Goal: Information Seeking & Learning: Check status

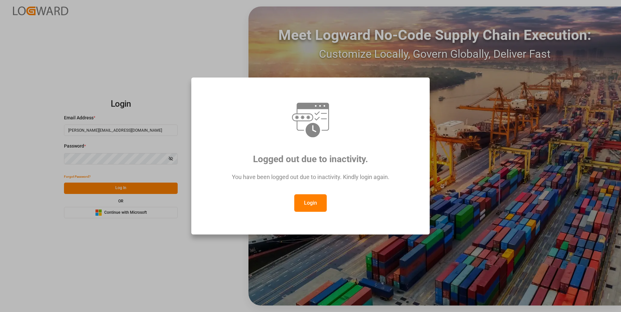
click at [317, 204] on button "Login" at bounding box center [310, 204] width 32 height 18
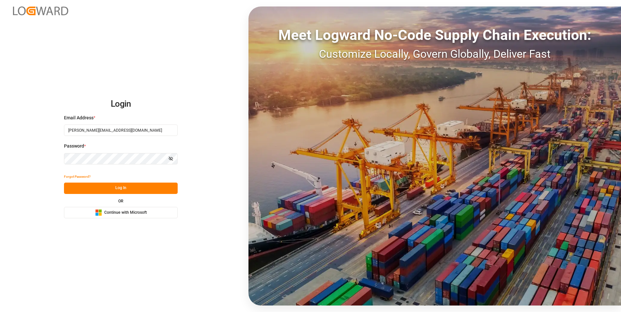
click at [115, 188] on button "Log In" at bounding box center [121, 188] width 114 height 11
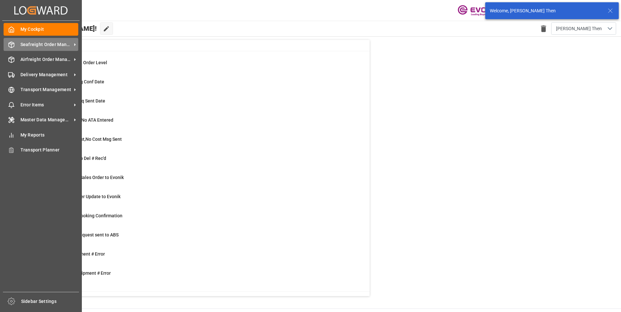
click at [27, 46] on span "Seafreight Order Management" at bounding box center [45, 44] width 51 height 7
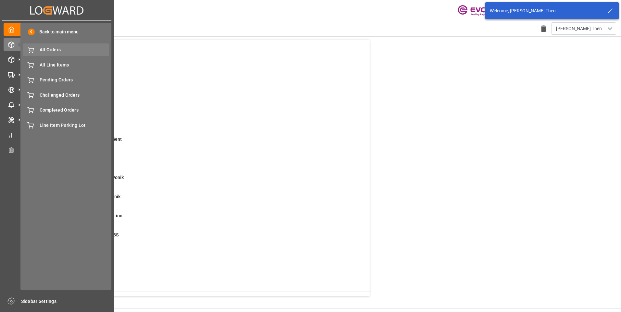
click at [48, 54] on div "All Orders All Orders" at bounding box center [66, 50] width 86 height 13
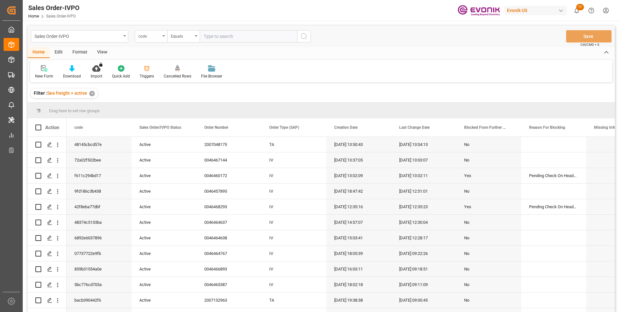
click at [163, 37] on div "code" at bounding box center [151, 36] width 32 height 12
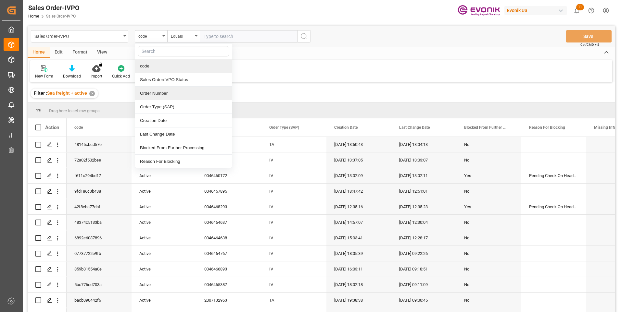
click at [149, 96] on div "Order Number" at bounding box center [183, 94] width 97 height 14
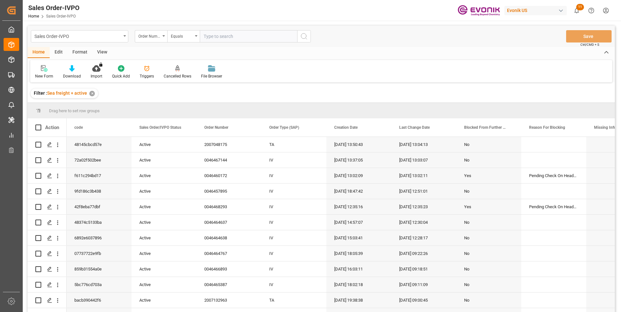
click at [212, 37] on input "text" at bounding box center [248, 36] width 97 height 12
paste input "0046467144"
type input "0046467144"
click at [303, 37] on icon "search button" at bounding box center [304, 36] width 8 height 8
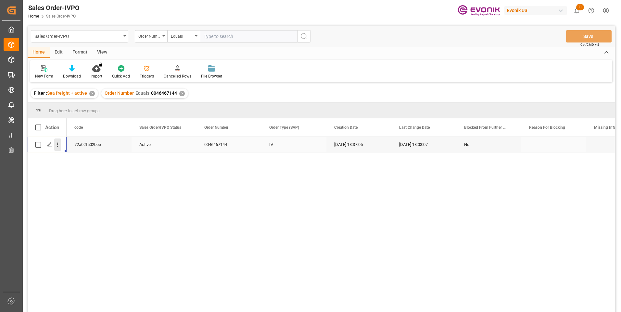
click at [57, 148] on icon "open menu" at bounding box center [57, 145] width 7 height 7
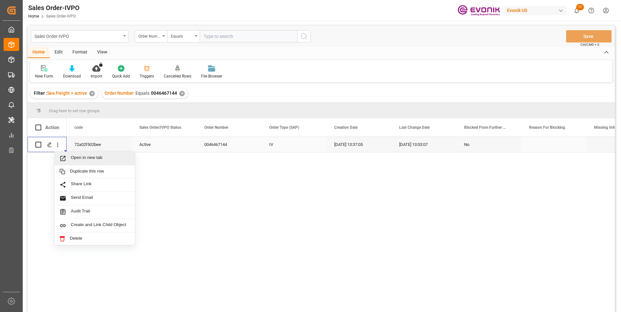
click at [80, 160] on span "Open in new tab" at bounding box center [100, 158] width 59 height 7
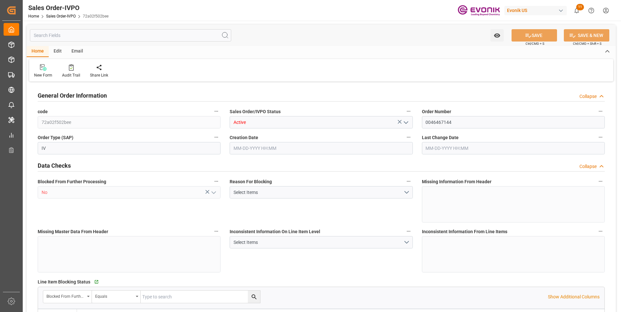
type input "CNSHA"
type input "0"
type input "1"
type input "908.4"
type input "08-06-2025 13:37"
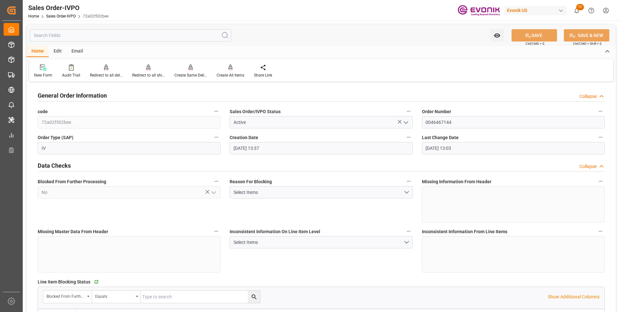
type input "08-14-2025 13:03"
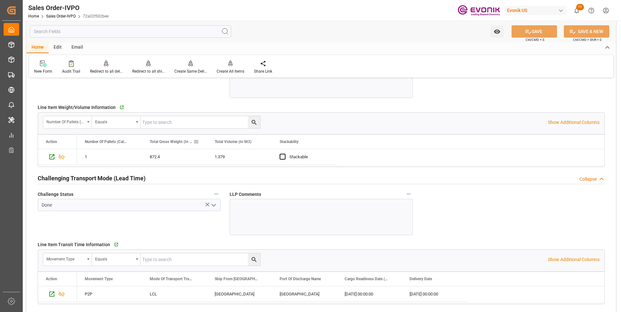
scroll to position [877, 0]
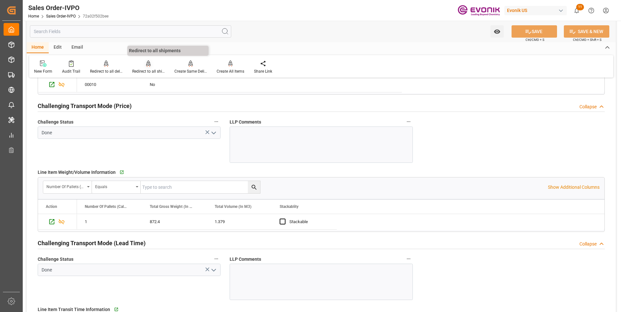
click at [143, 71] on div "Redirect to all shipments" at bounding box center [148, 72] width 32 height 6
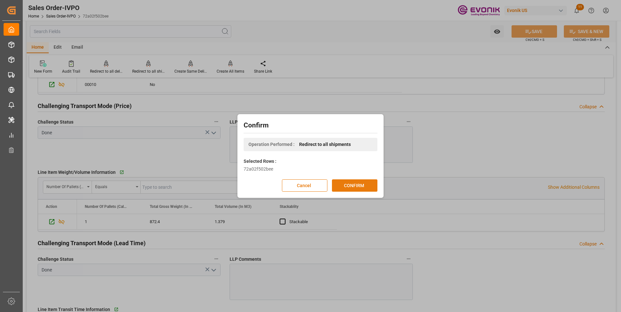
click at [351, 183] on button "CONFIRM" at bounding box center [354, 186] width 45 height 12
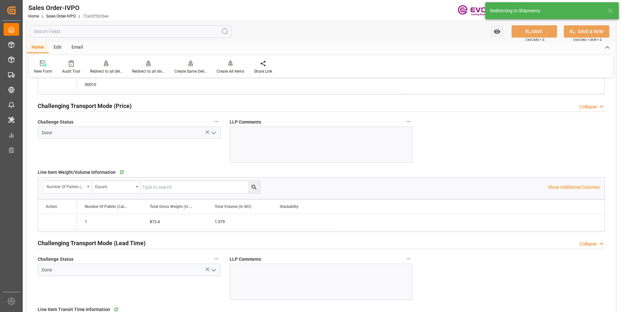
type input "08-06-2025 13:37"
type input "08-14-2025 13:03"
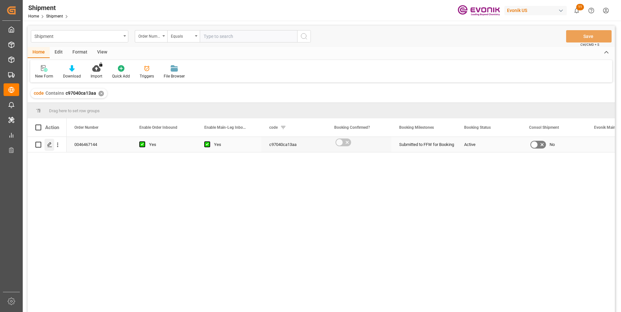
click at [49, 145] on icon "Press SPACE to select this row." at bounding box center [49, 144] width 5 height 5
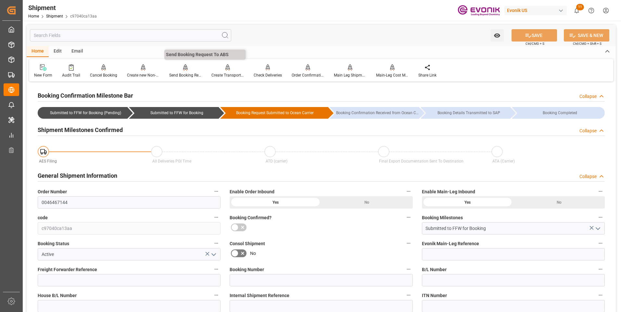
click at [182, 75] on div "Send Booking Request To ABS" at bounding box center [185, 75] width 32 height 6
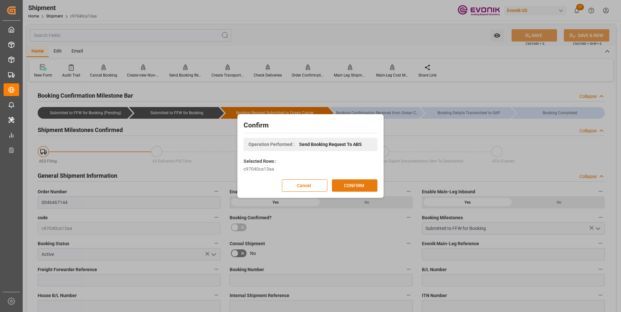
click at [362, 187] on button "CONFIRM" at bounding box center [354, 186] width 45 height 12
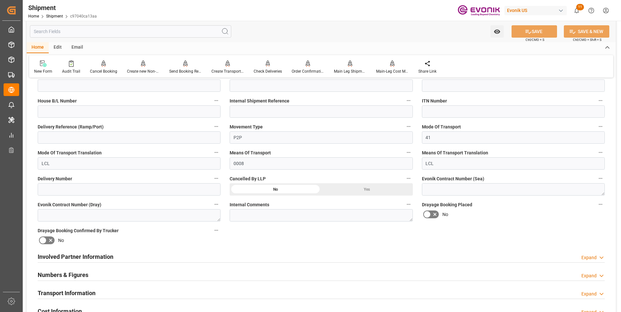
scroll to position [227, 0]
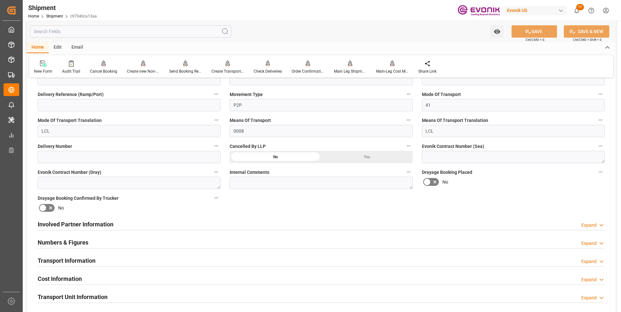
click at [153, 246] on div "Numbers & Figures Expand" at bounding box center [321, 242] width 567 height 12
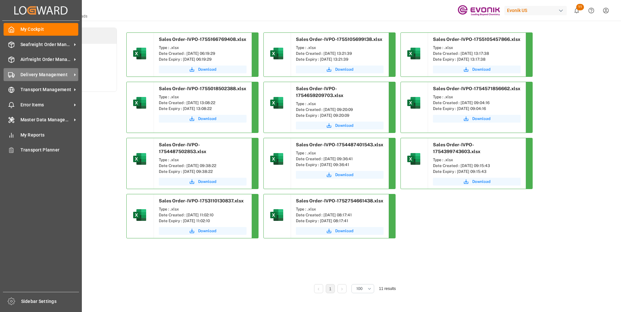
click at [49, 76] on span "Delivery Management" at bounding box center [45, 74] width 51 height 7
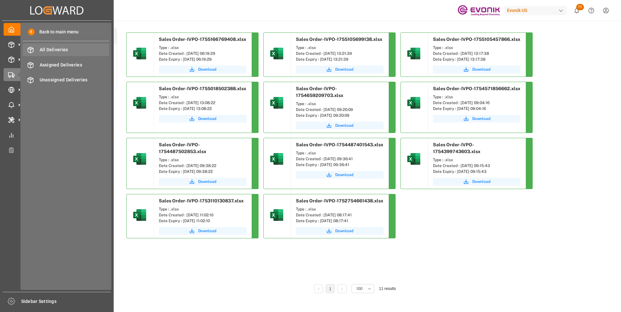
click at [50, 50] on span "All Deliveries" at bounding box center [75, 49] width 70 height 7
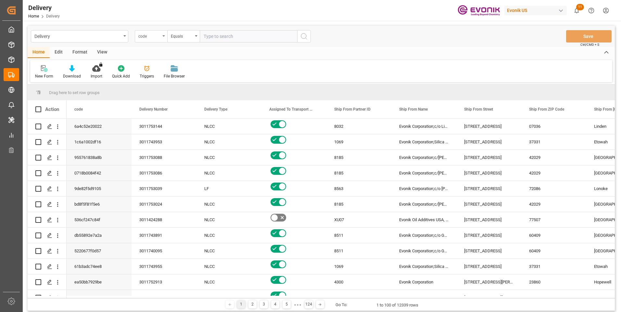
click at [161, 36] on div "code" at bounding box center [151, 36] width 32 height 12
type input "pgi"
click at [160, 65] on div "PGI Timestamp" at bounding box center [183, 66] width 97 height 14
click at [185, 39] on div "Equals" at bounding box center [183, 36] width 32 height 12
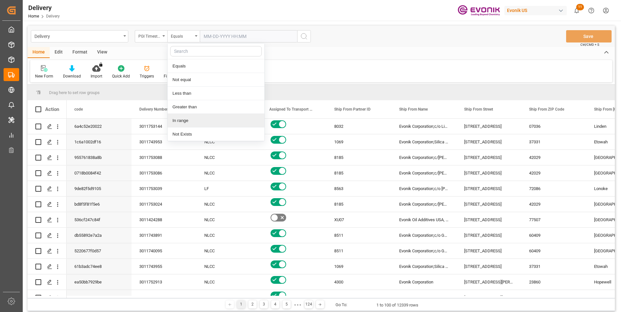
click at [177, 118] on div "In range" at bounding box center [216, 121] width 97 height 14
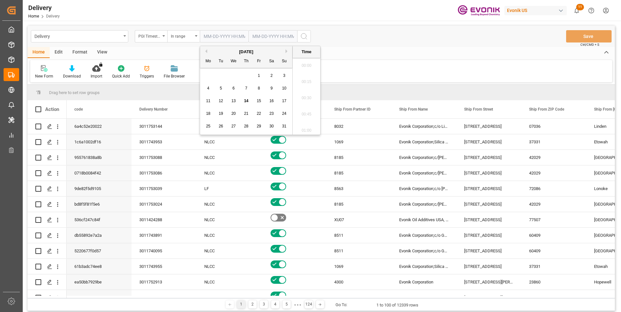
click at [221, 36] on input "text" at bounding box center [224, 36] width 49 height 12
click at [233, 101] on span "13" at bounding box center [233, 101] width 4 height 5
type input "[DATE] 00:00"
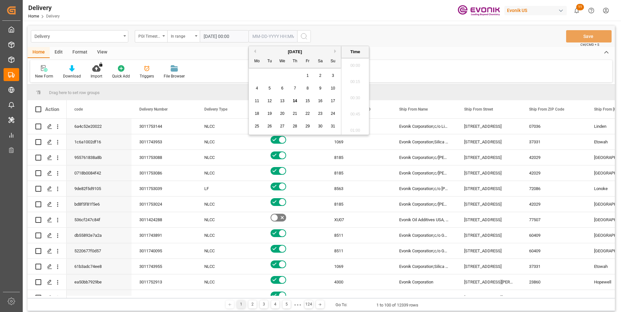
click at [272, 34] on input "text" at bounding box center [272, 36] width 49 height 12
click at [296, 99] on span "14" at bounding box center [295, 101] width 4 height 5
type input "[DATE] 00:00"
click at [330, 26] on div "Delivery PGI Timestamp In range [DATE] 00:00 [DATE] 00:00 Save Ctrl/CMD + S" at bounding box center [321, 36] width 587 height 21
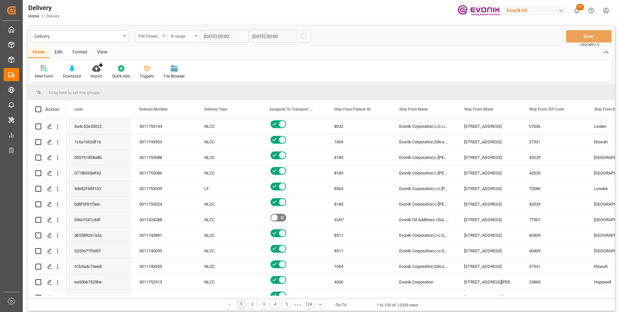
click at [304, 38] on icon "search button" at bounding box center [304, 36] width 8 height 8
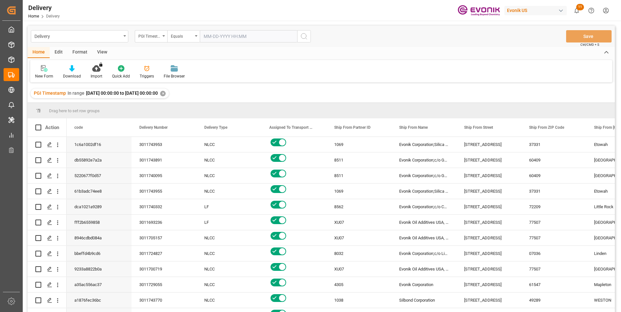
click at [97, 52] on div "View" at bounding box center [102, 52] width 20 height 11
click at [79, 73] on div "Standard Templates" at bounding box center [73, 76] width 32 height 6
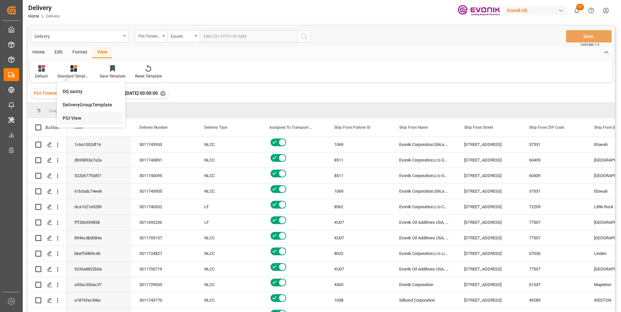
click at [71, 116] on div "PGI View" at bounding box center [91, 118] width 57 height 7
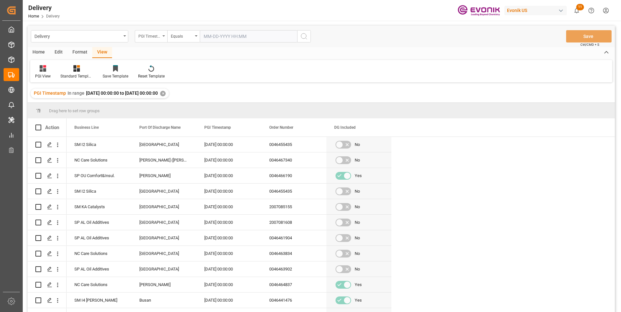
click at [165, 36] on div "PGI Timestamp" at bounding box center [151, 36] width 32 height 12
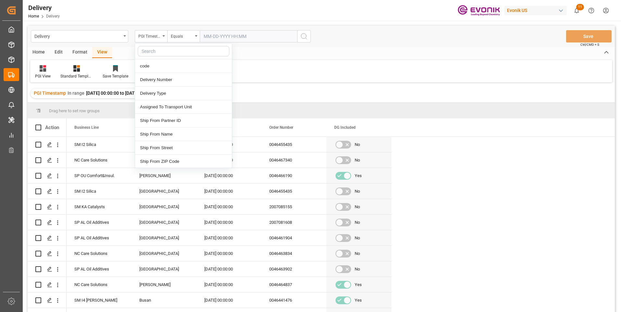
click at [154, 48] on input "text" at bounding box center [184, 51] width 92 height 10
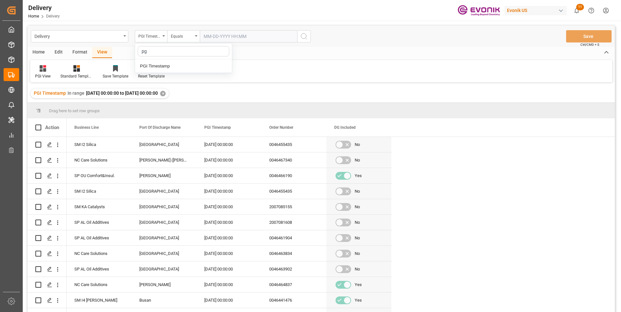
type input "pgi"
click at [163, 65] on div "PGI Timestamp" at bounding box center [183, 66] width 97 height 14
click at [195, 37] on div "Equals" at bounding box center [183, 36] width 32 height 12
click at [182, 120] on div "In range" at bounding box center [216, 121] width 97 height 14
click at [217, 37] on input "text" at bounding box center [224, 36] width 49 height 12
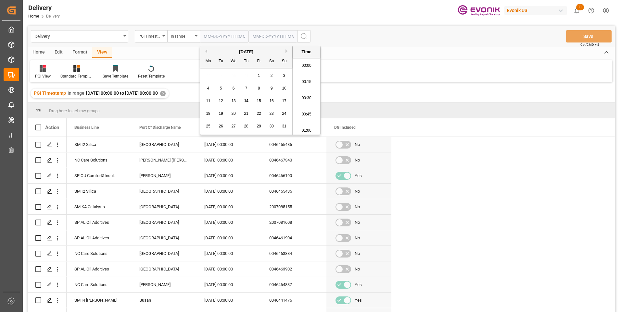
scroll to position [603, 0]
